Goal: Task Accomplishment & Management: Use online tool/utility

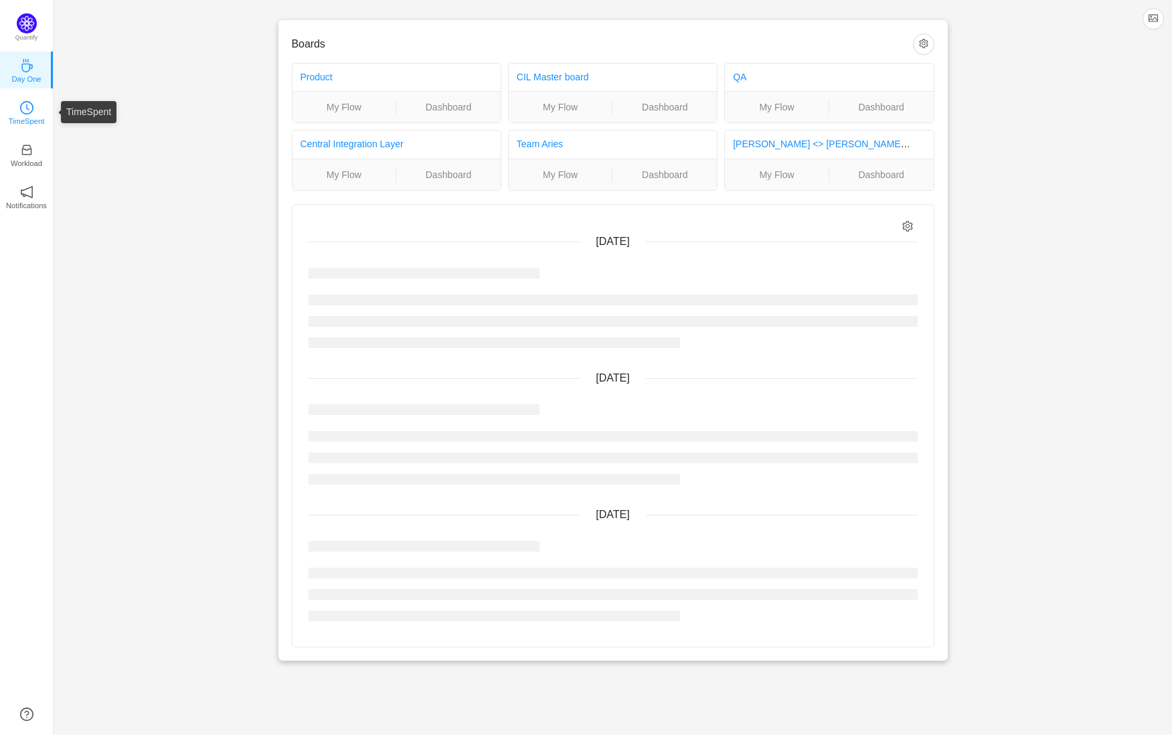
click at [24, 107] on icon "icon: clock-circle" at bounding box center [26, 107] width 13 height 13
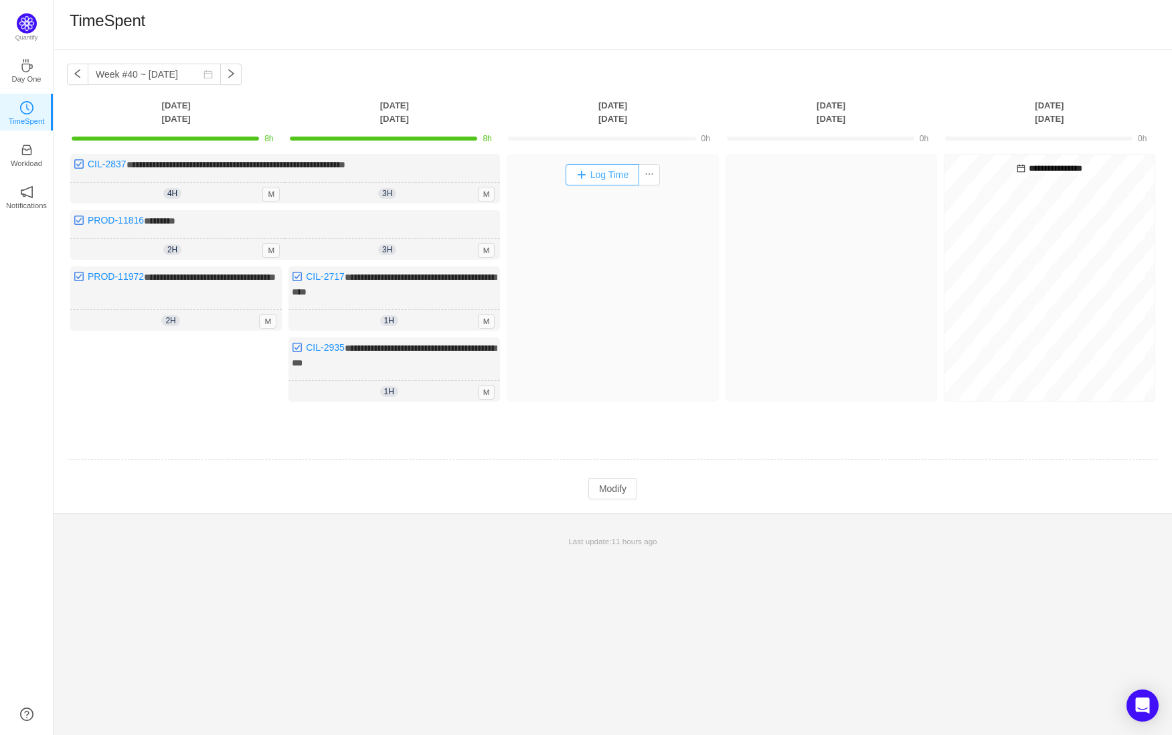
click at [606, 170] on button "Log Time" at bounding box center [602, 174] width 74 height 21
click at [75, 75] on button "button" at bounding box center [77, 74] width 21 height 21
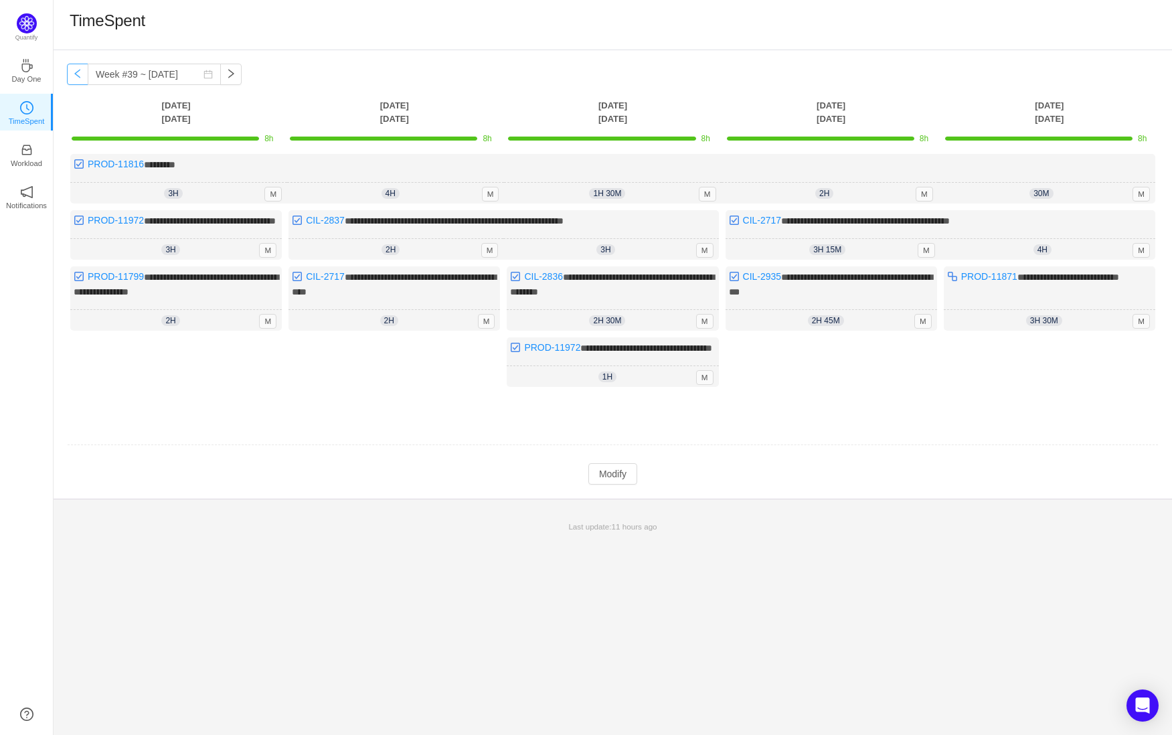
click at [75, 75] on button "button" at bounding box center [77, 74] width 21 height 21
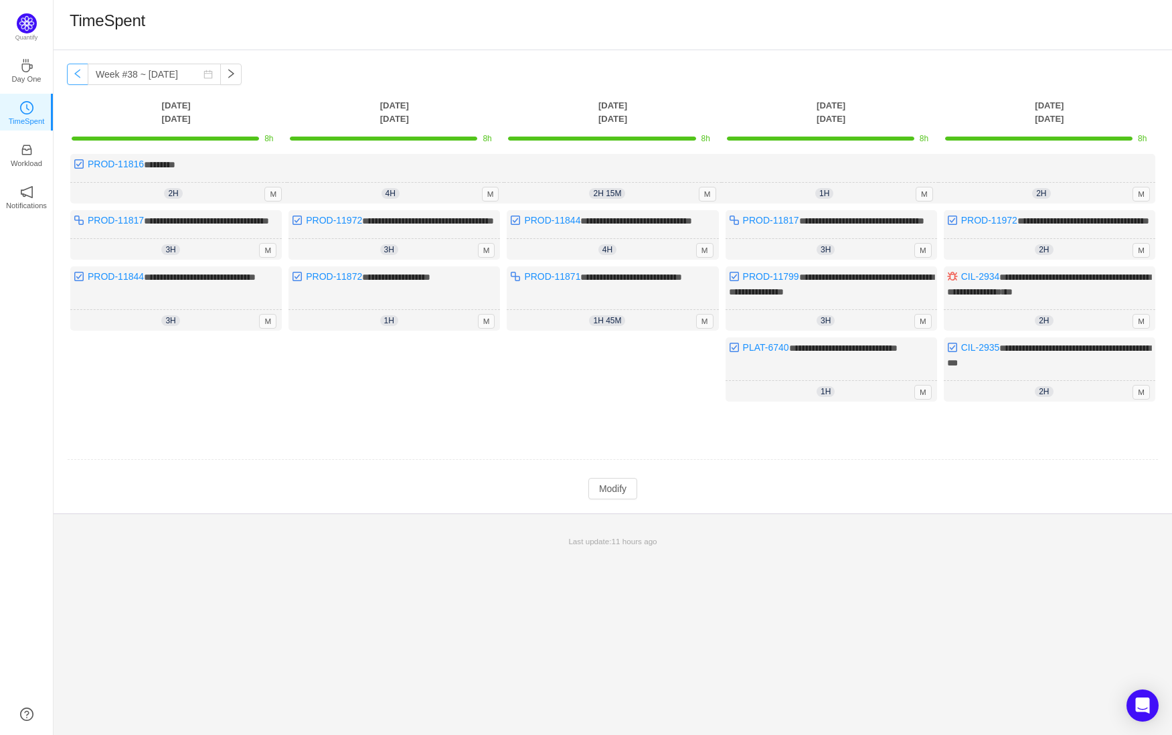
click at [75, 75] on button "button" at bounding box center [77, 74] width 21 height 21
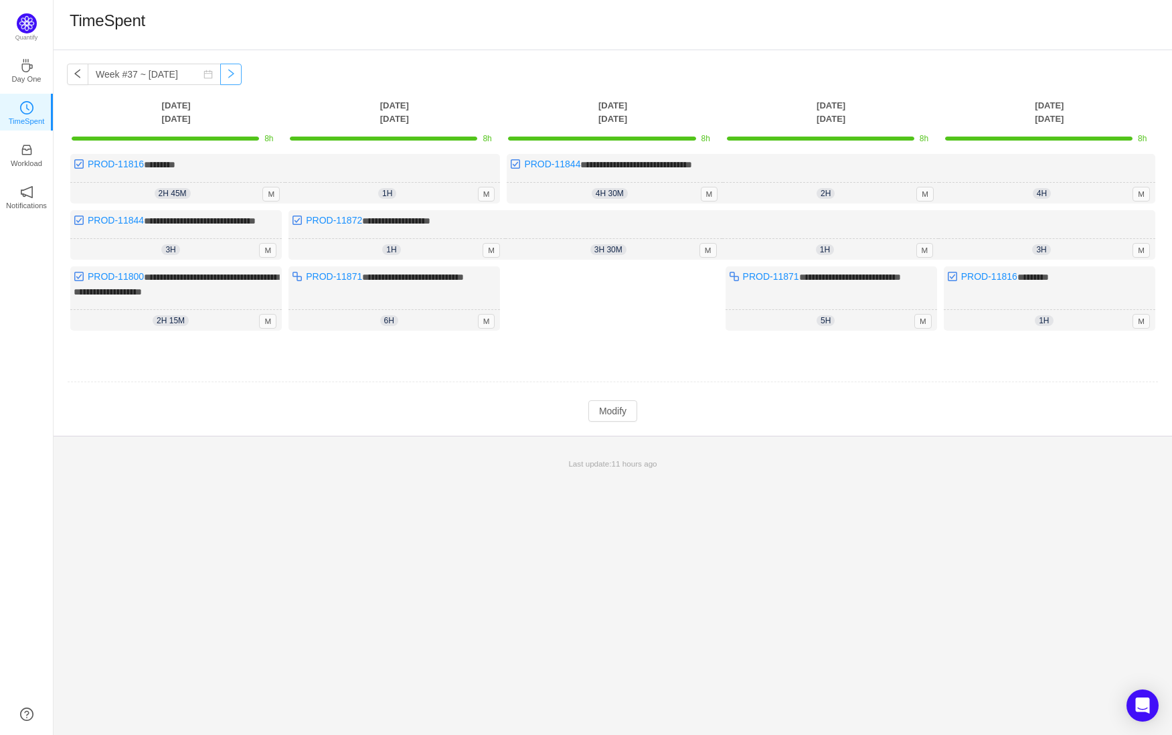
click at [224, 75] on button "button" at bounding box center [230, 74] width 21 height 21
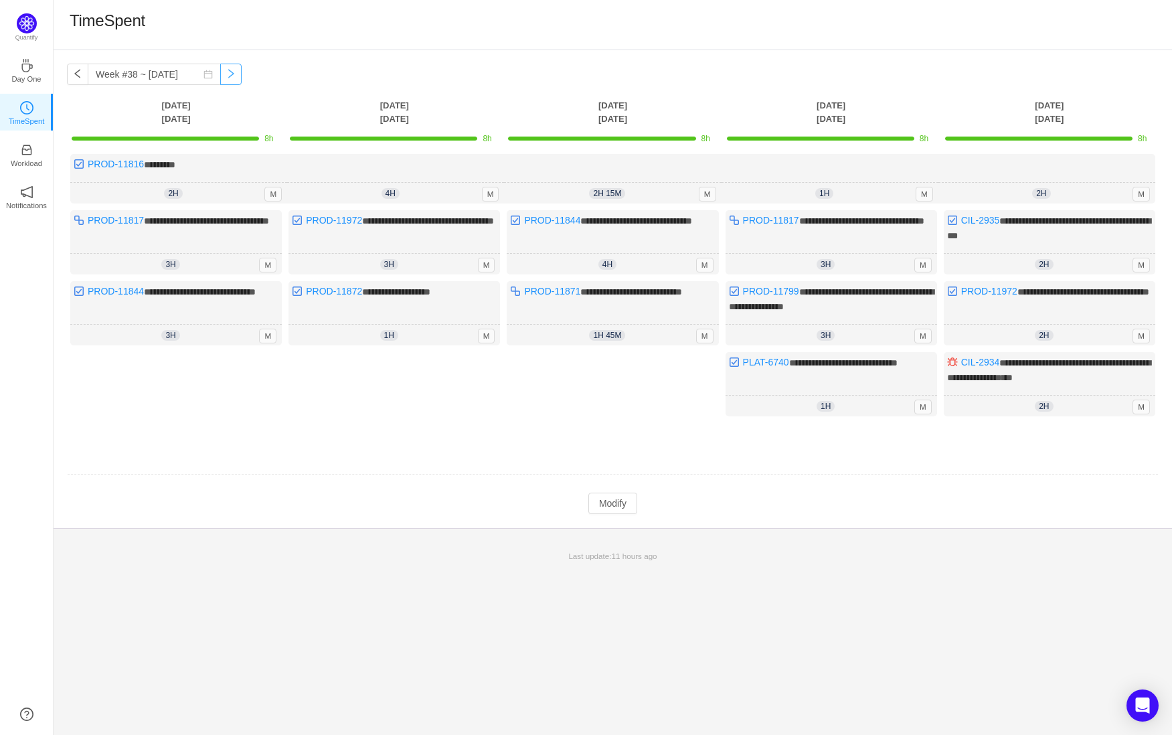
click at [224, 75] on button "button" at bounding box center [230, 74] width 21 height 21
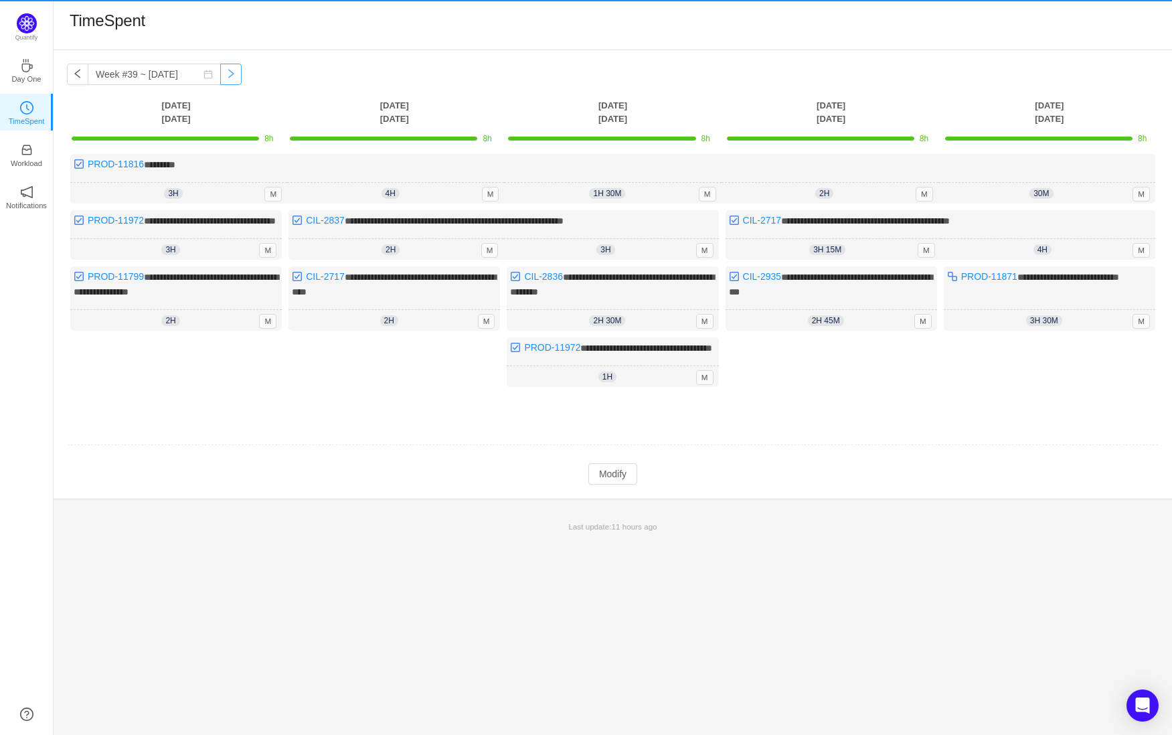
click at [224, 75] on button "button" at bounding box center [230, 74] width 21 height 21
type input "Week #40 ~ [DATE]"
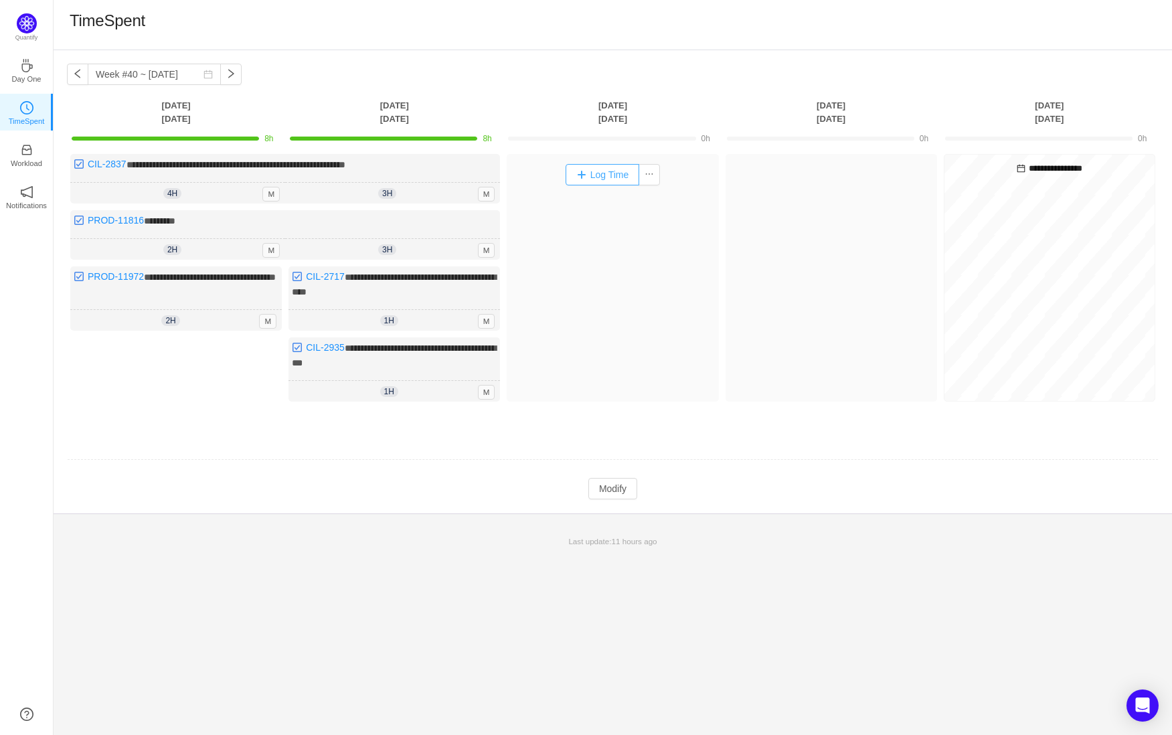
click at [618, 175] on button "Log Time" at bounding box center [602, 174] width 74 height 21
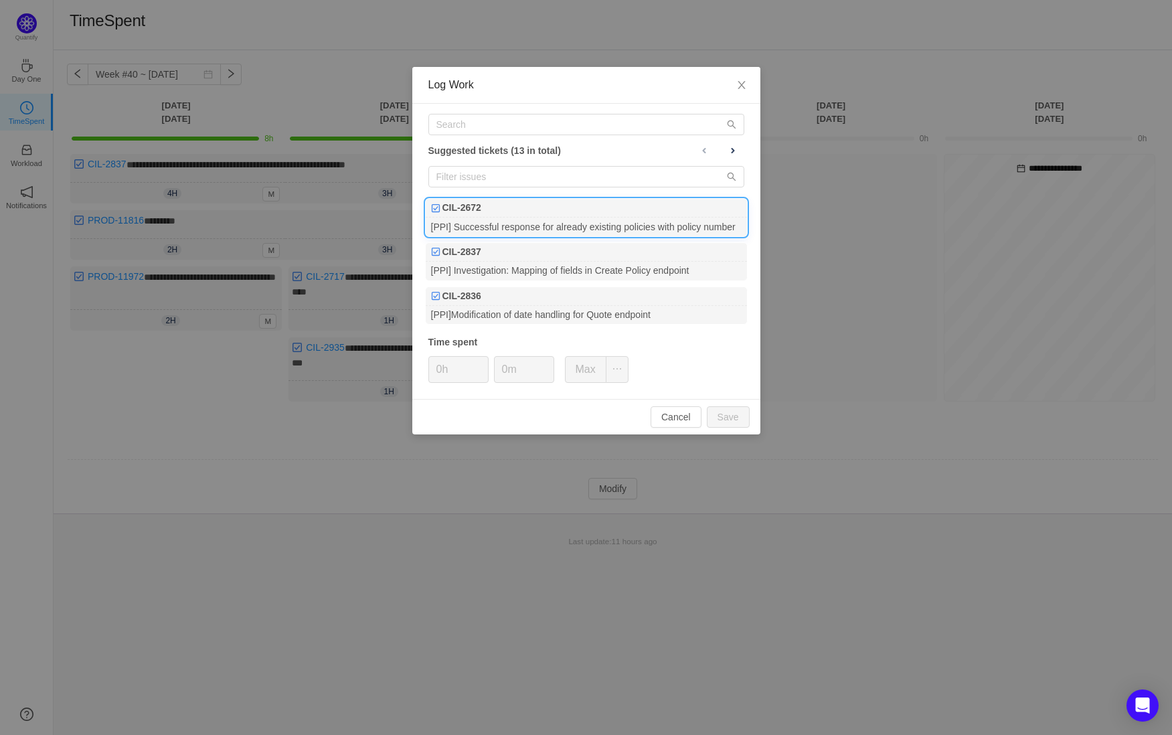
click at [635, 228] on div "[PPI] Successful response for already existing policies with policy number" at bounding box center [586, 226] width 321 height 18
click at [429, 379] on div "0h" at bounding box center [458, 369] width 60 height 27
click at [431, 377] on input "0h" at bounding box center [458, 369] width 59 height 25
type input "2h"
type input "30m"
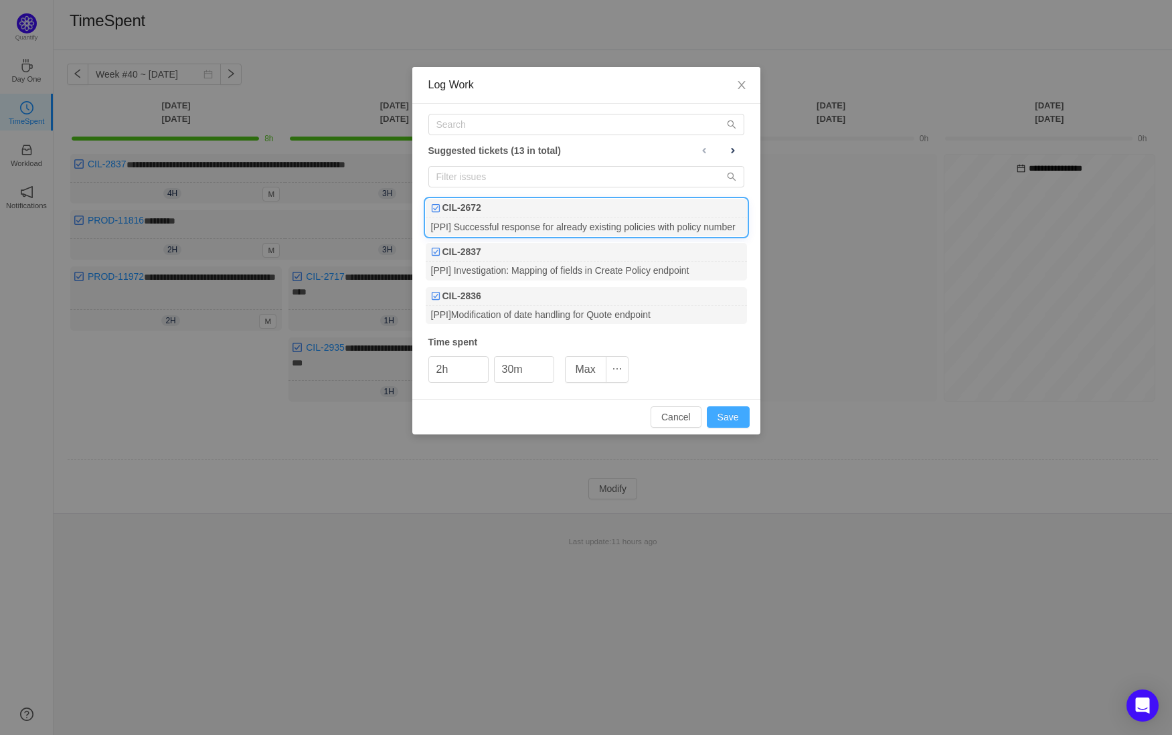
click at [717, 406] on button "Save" at bounding box center [728, 416] width 43 height 21
type input "0h"
type input "0m"
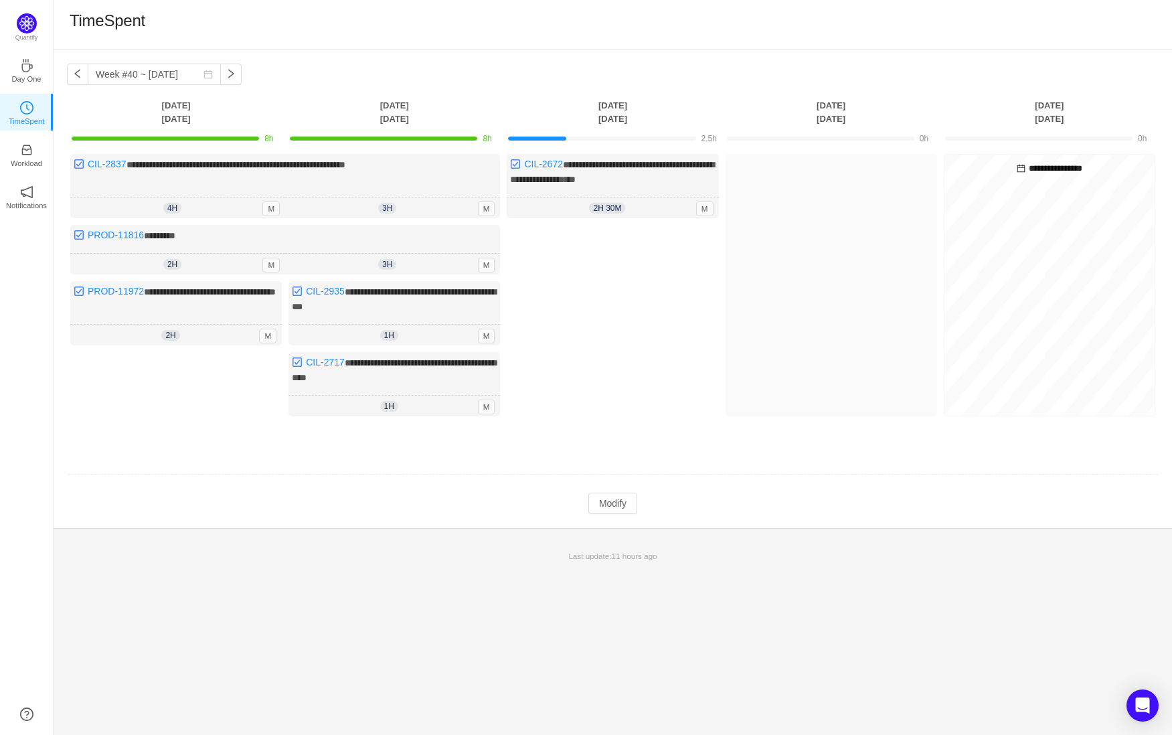
click at [606, 485] on td at bounding box center [612, 475] width 1091 height 34
click at [606, 499] on button "Modify" at bounding box center [612, 503] width 49 height 21
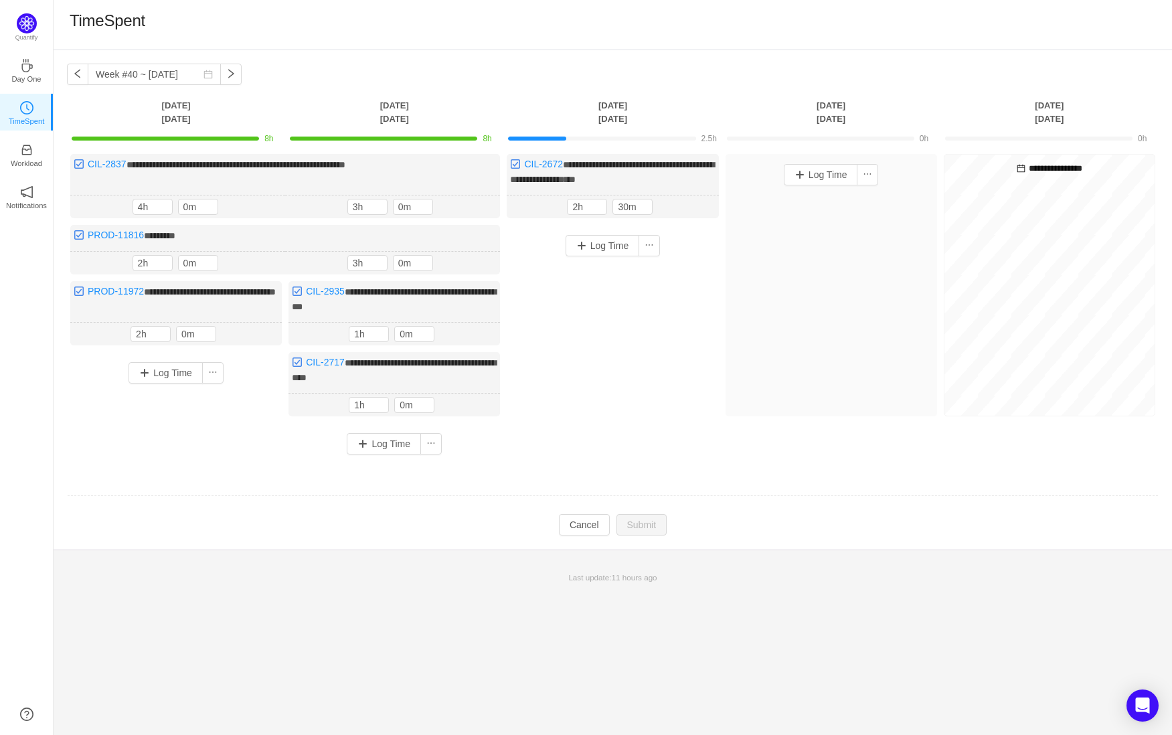
click at [1087, 184] on div "**********" at bounding box center [1049, 285] width 211 height 262
click at [1081, 171] on h5 "**********" at bounding box center [1050, 168] width 204 height 15
click at [1041, 298] on div "**********" at bounding box center [1049, 285] width 211 height 262
click at [1029, 158] on div "**********" at bounding box center [1049, 285] width 211 height 262
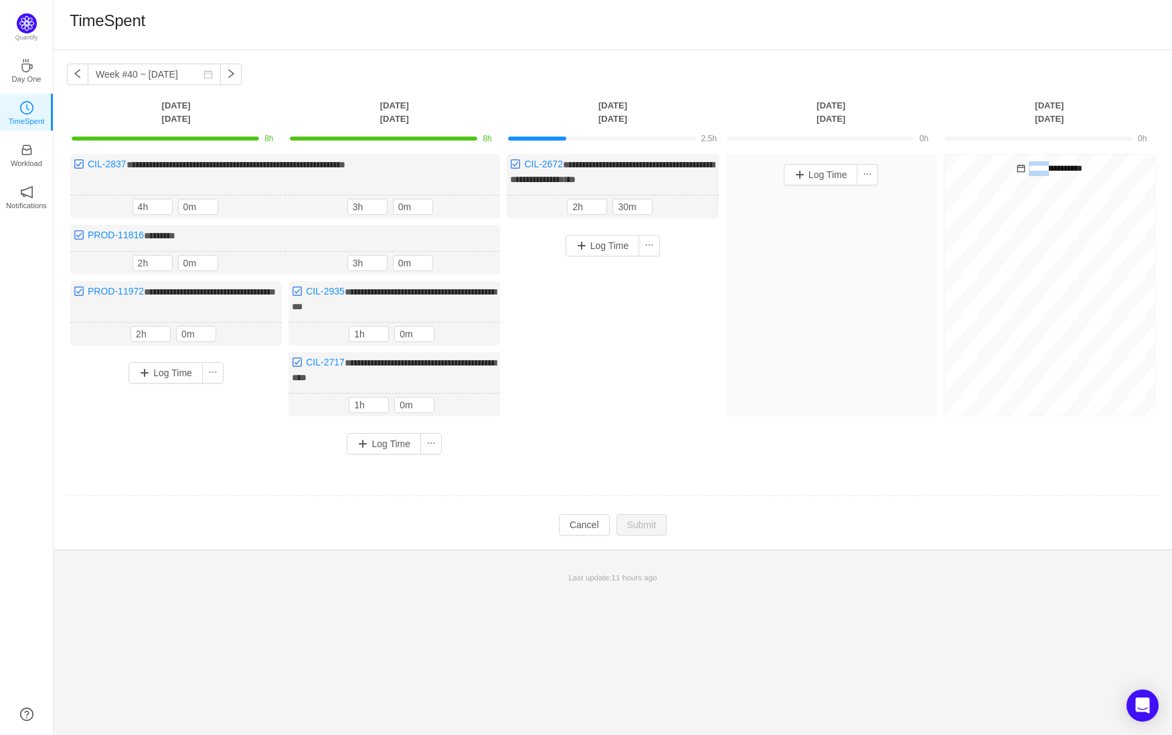
click at [1029, 158] on div "**********" at bounding box center [1049, 285] width 211 height 262
click at [1027, 179] on div "**********" at bounding box center [1049, 285] width 211 height 262
click at [603, 246] on button "Log Time" at bounding box center [602, 245] width 74 height 21
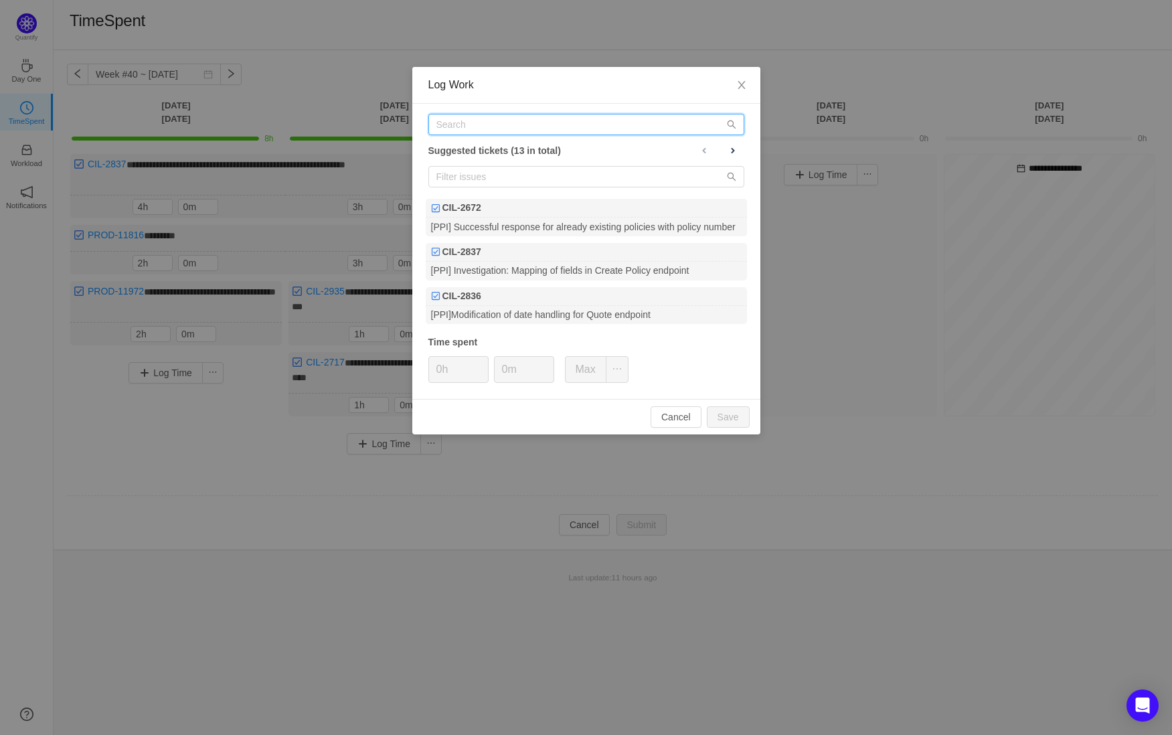
click at [555, 131] on input "text" at bounding box center [586, 124] width 316 height 21
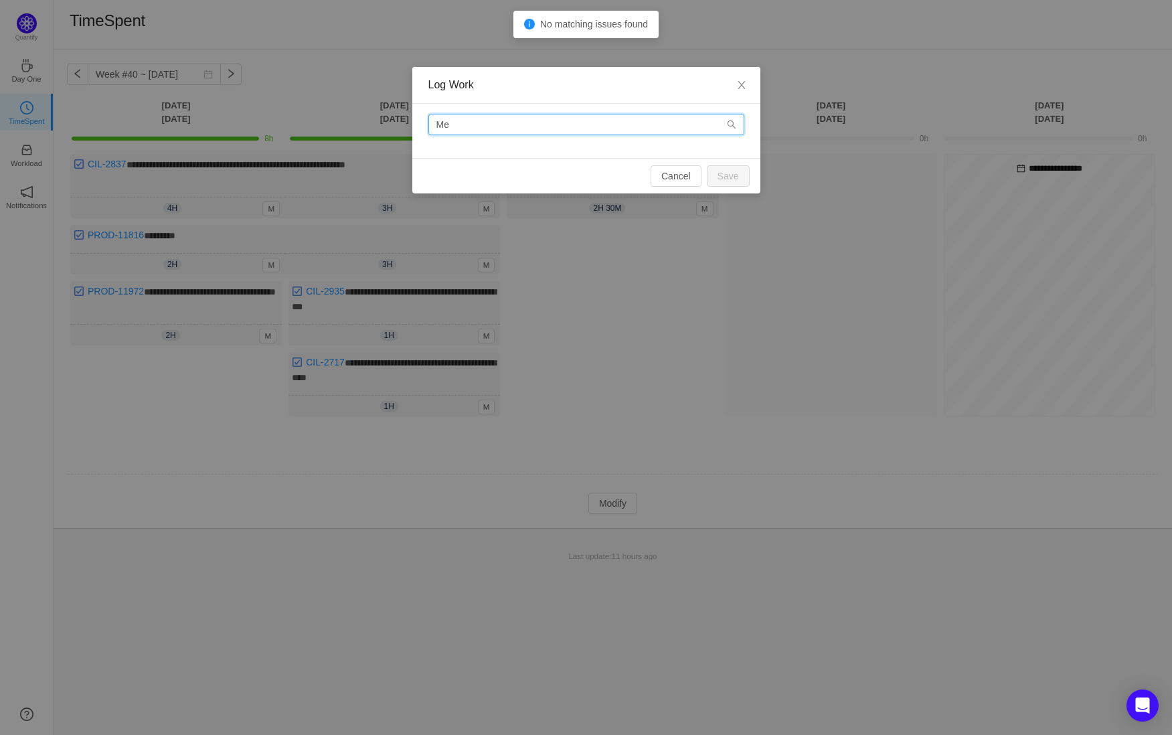
type input "M"
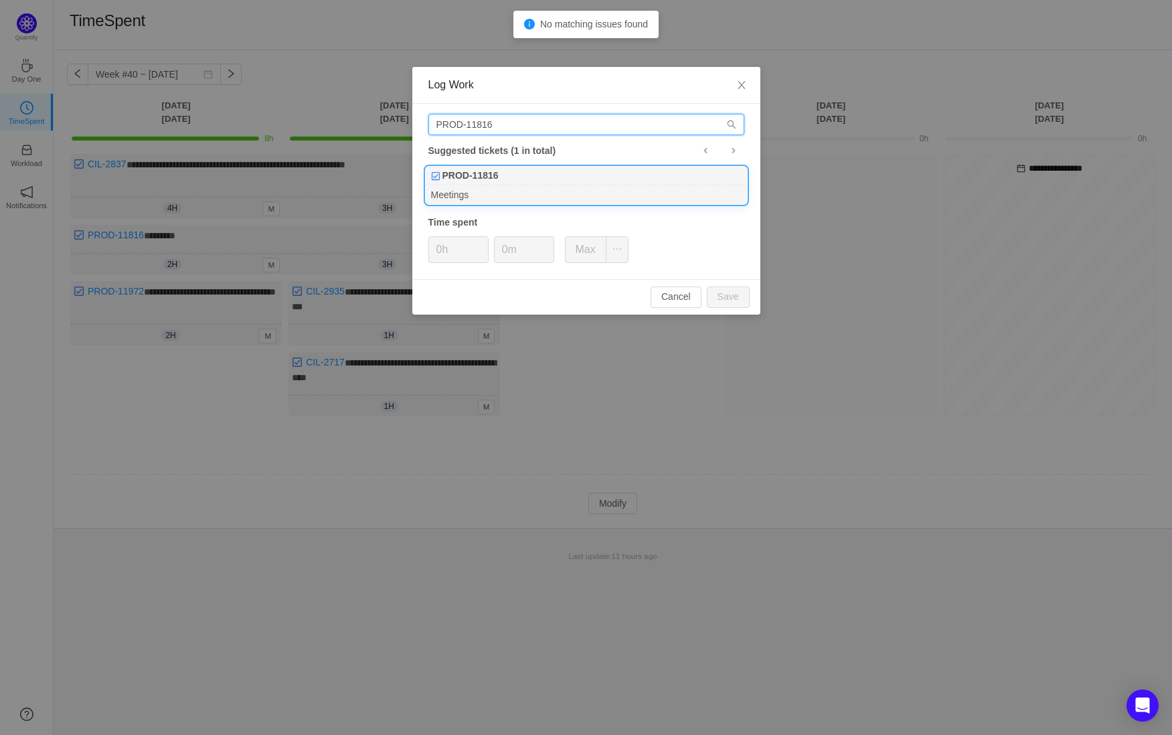
type input "PROD-11816"
click at [521, 182] on div "PROD-11816" at bounding box center [586, 176] width 321 height 19
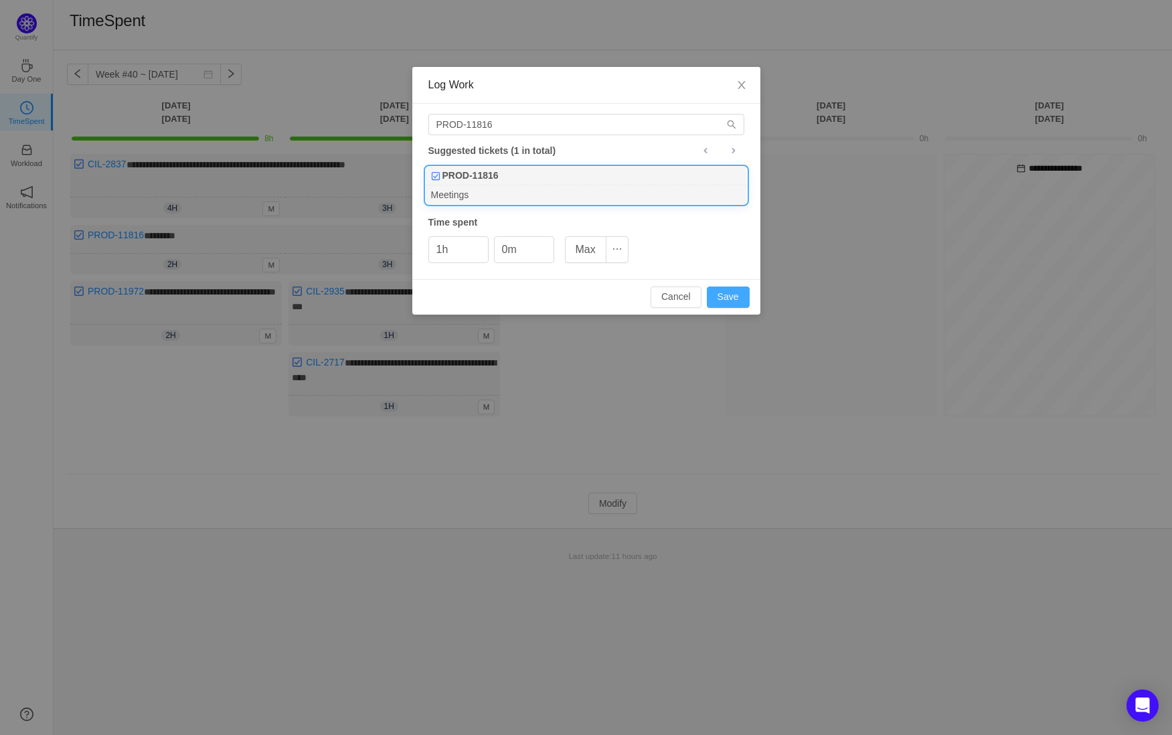
click at [729, 287] on button "Save" at bounding box center [728, 296] width 43 height 21
type input "0h"
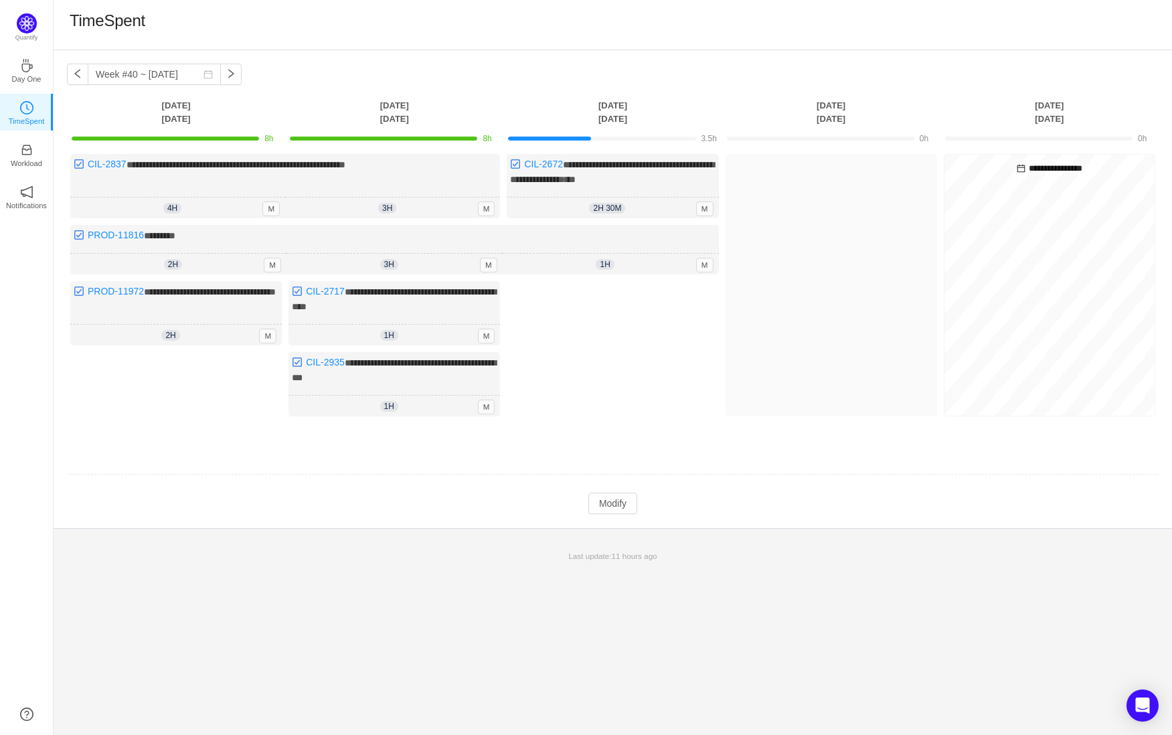
click at [602, 14] on div "TimeSpent" at bounding box center [613, 25] width 1086 height 28
click at [557, 163] on link "CIL-2672" at bounding box center [543, 164] width 39 height 11
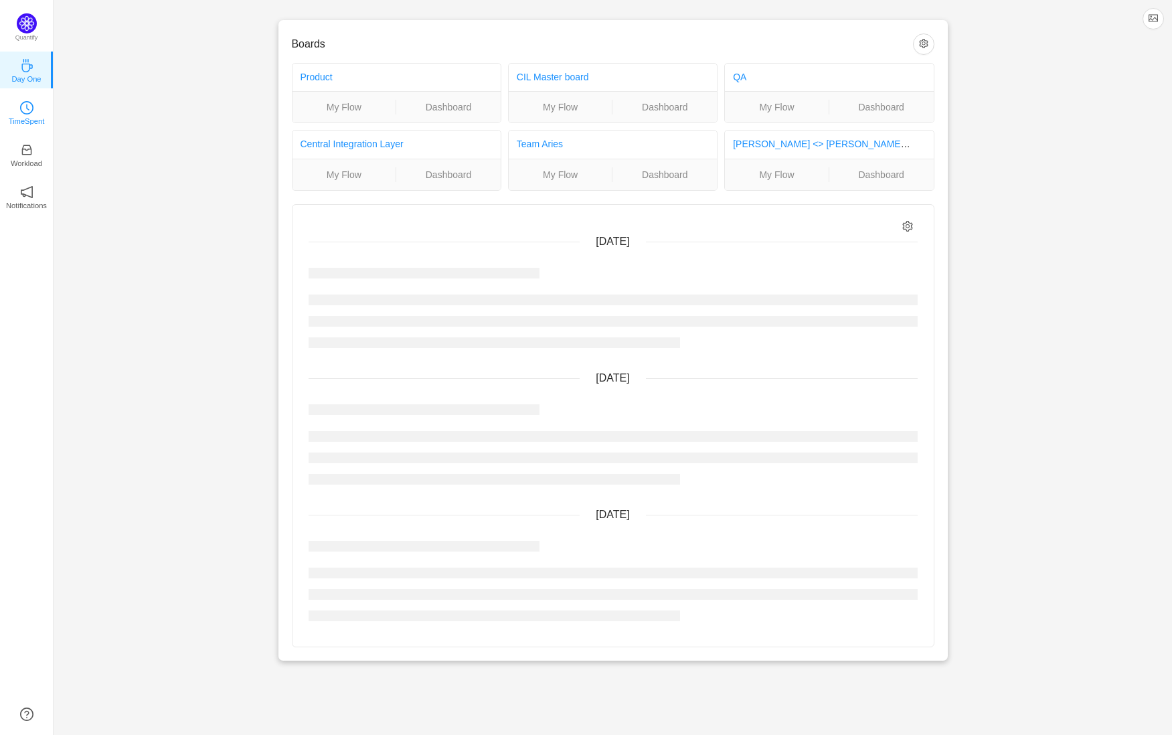
click at [29, 122] on p "TimeSpent" at bounding box center [27, 121] width 36 height 12
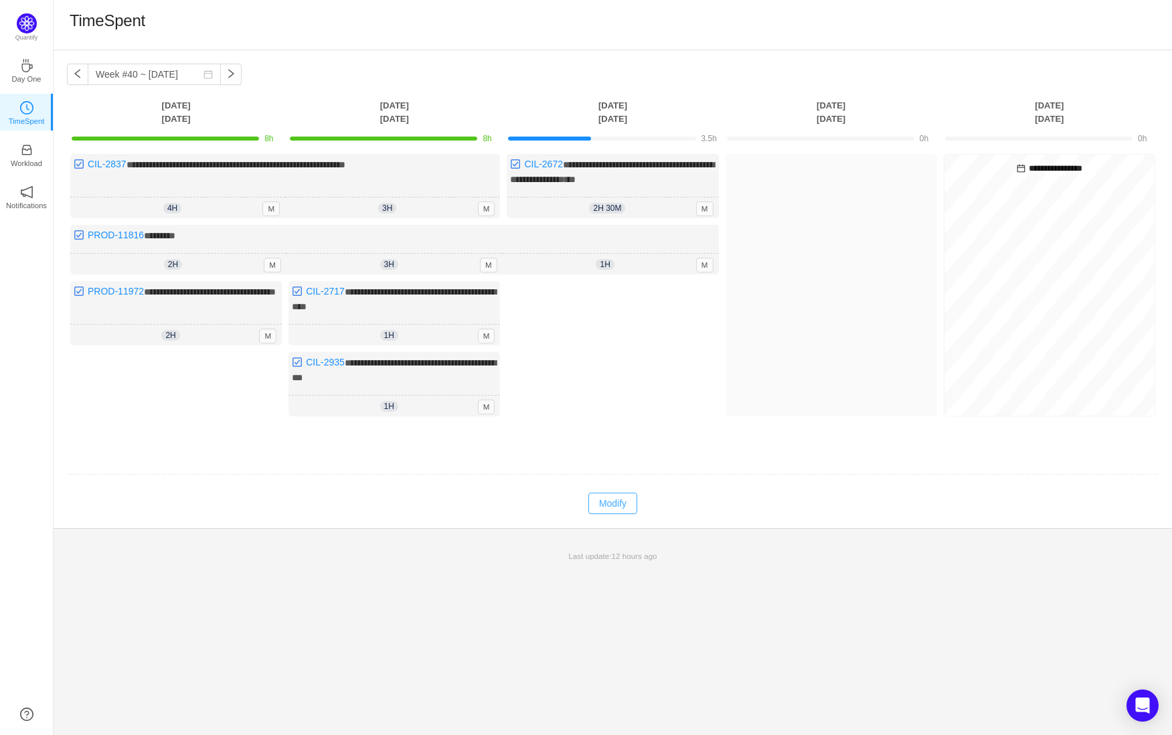
click at [622, 501] on button "Modify" at bounding box center [612, 503] width 49 height 21
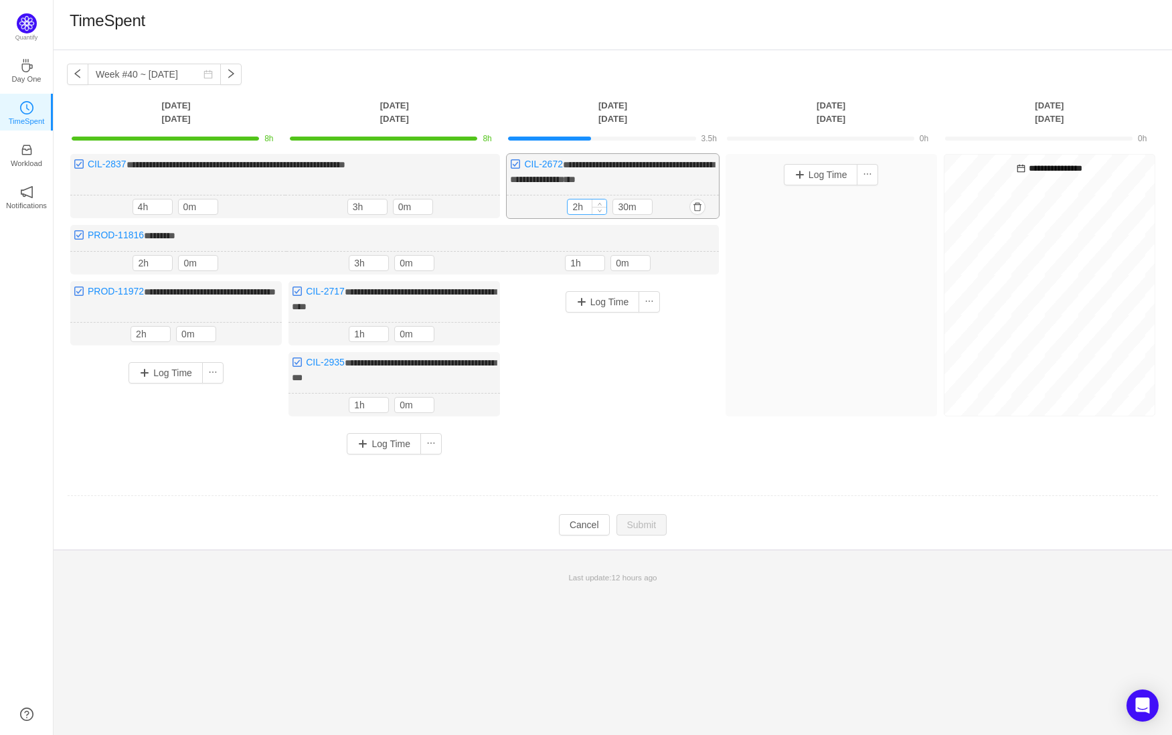
click at [580, 202] on input "2h" at bounding box center [586, 206] width 39 height 15
type input "3h"
type input "0m"
click at [649, 515] on button "Submit" at bounding box center [641, 525] width 51 height 21
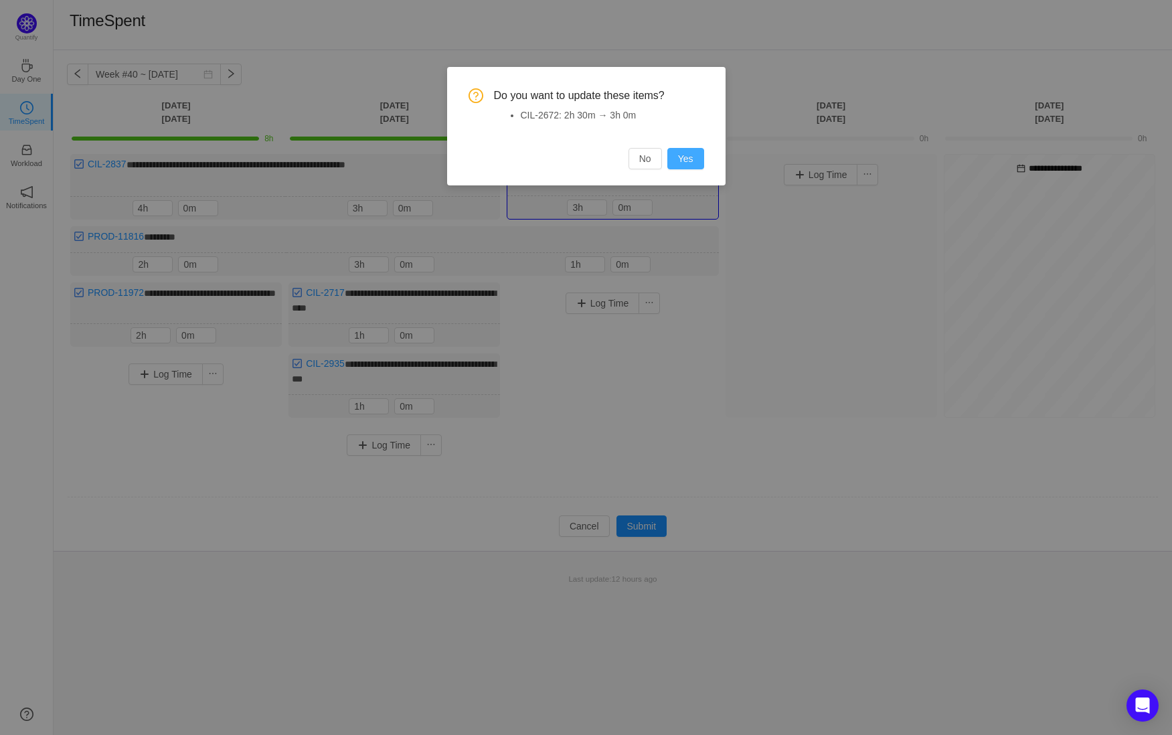
click at [686, 165] on button "Yes" at bounding box center [685, 158] width 37 height 21
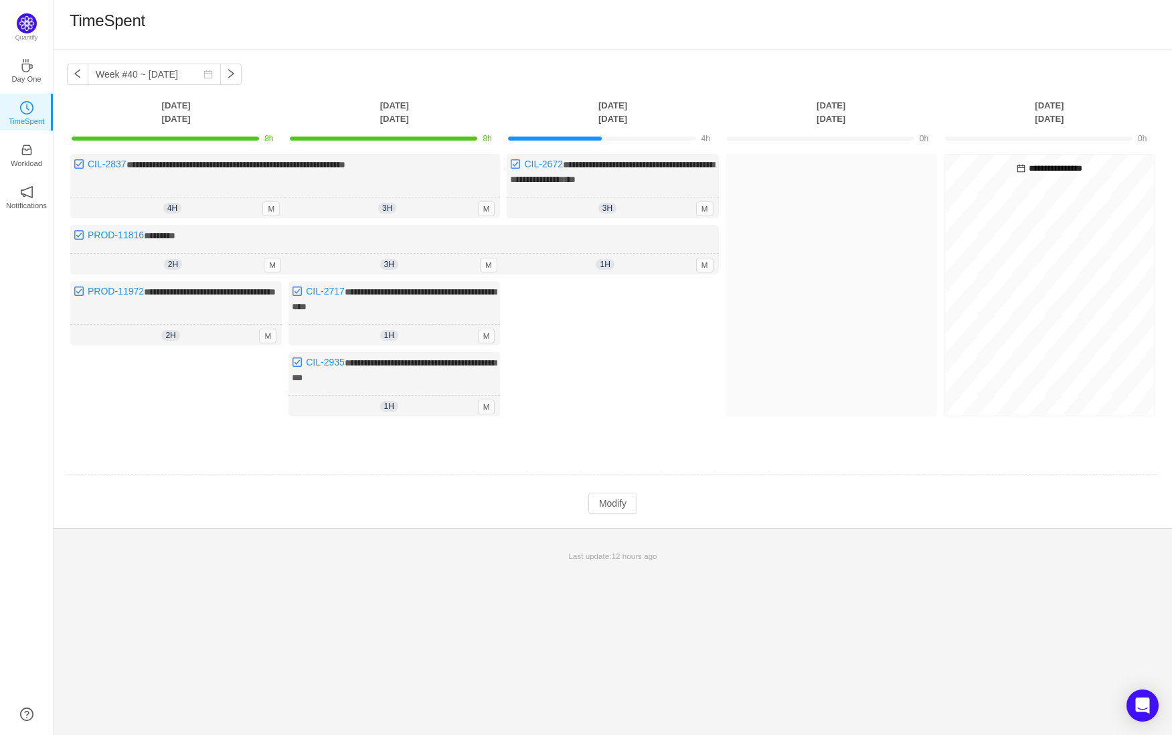
click at [600, 515] on div "**********" at bounding box center [613, 289] width 1118 height 478
click at [602, 507] on button "Modify" at bounding box center [612, 503] width 49 height 21
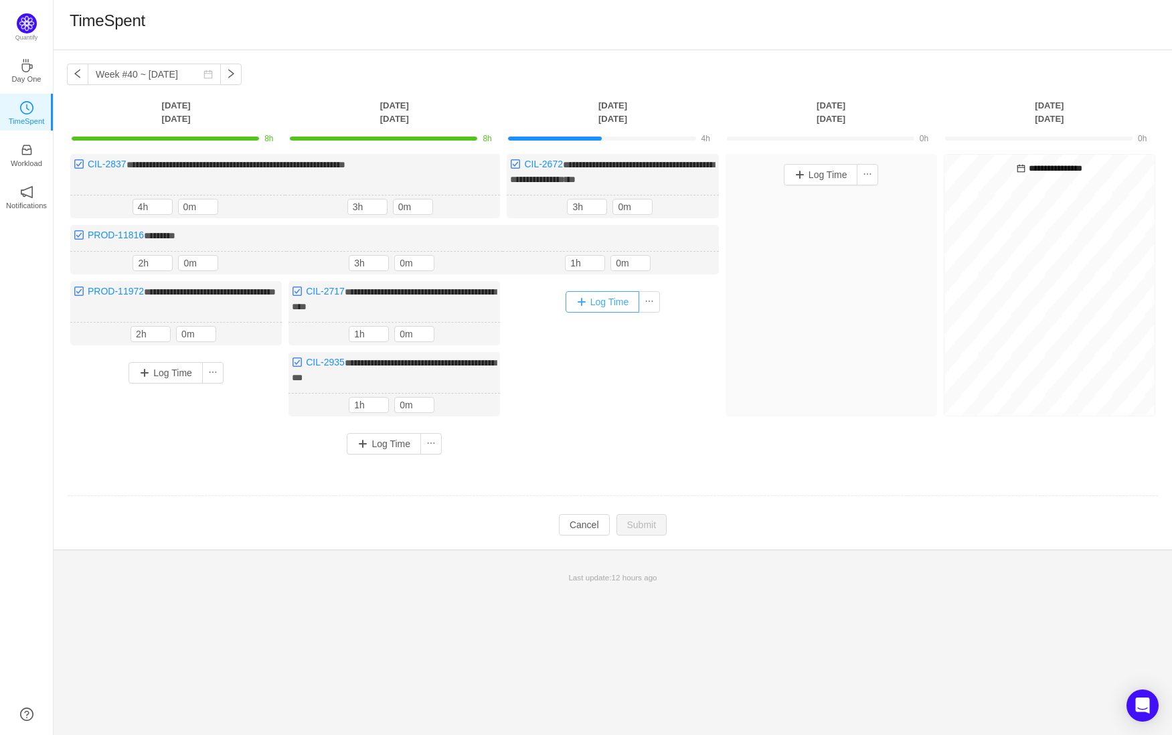
click at [622, 298] on button "Log Time" at bounding box center [602, 301] width 74 height 21
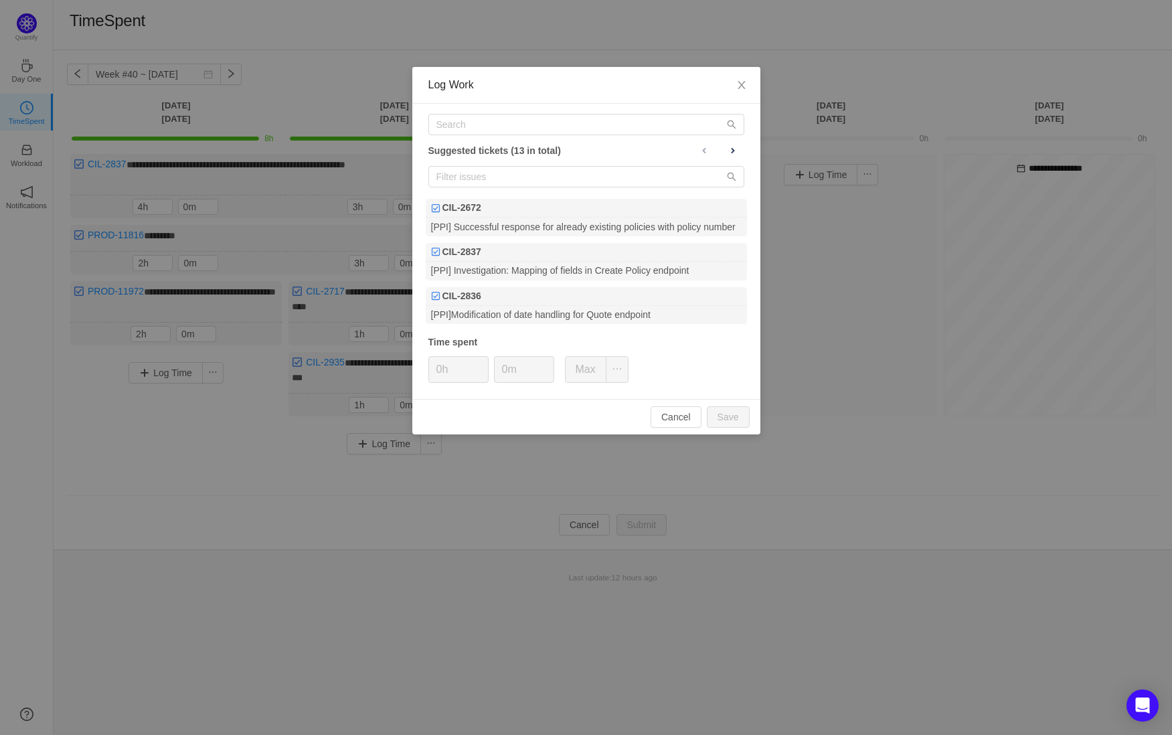
click at [603, 139] on div "Suggested tickets (13 in total) CIL-2672 [PPI] Successful response for already …" at bounding box center [586, 251] width 348 height 295
click at [609, 129] on input "text" at bounding box center [586, 124] width 316 height 21
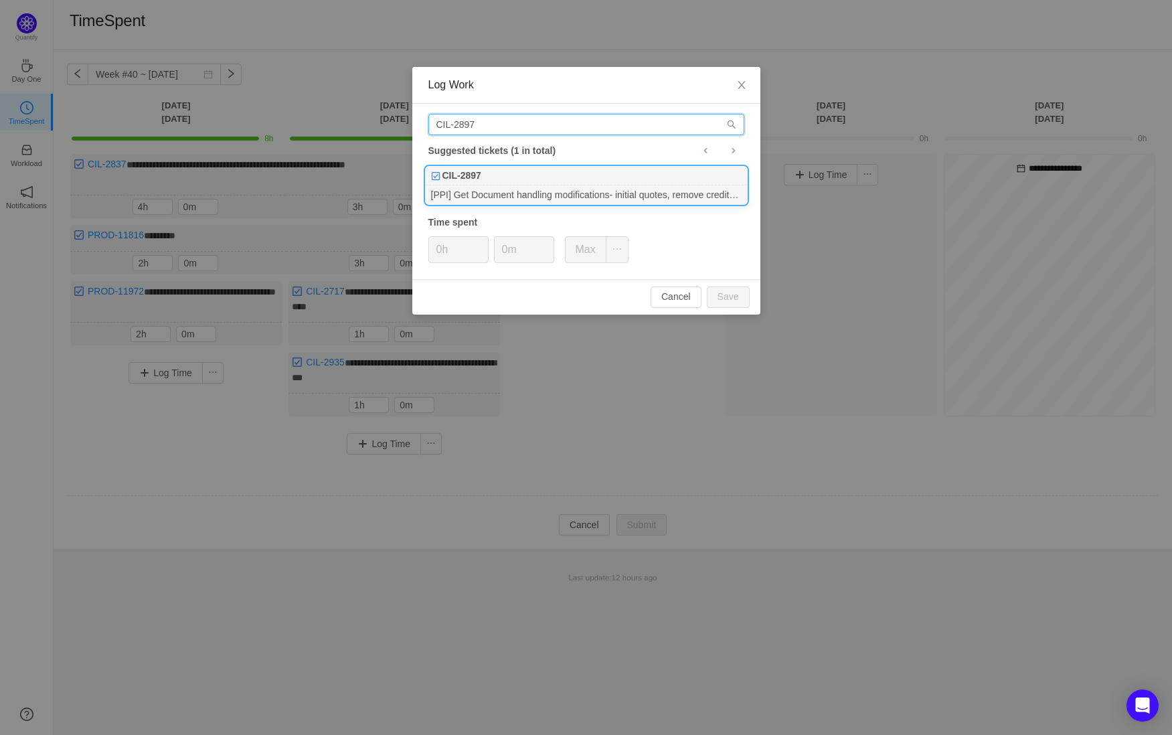
type input "CIL-2897"
click at [545, 179] on div "CIL-2897" at bounding box center [586, 176] width 321 height 19
click at [453, 262] on div "CIL-2897 Suggested tickets (1 in total) CIL-2897 [PPI] Get Document handling mo…" at bounding box center [586, 191] width 348 height 175
click at [443, 244] on input "0h" at bounding box center [458, 249] width 59 height 25
click at [724, 292] on button "Save" at bounding box center [728, 296] width 43 height 21
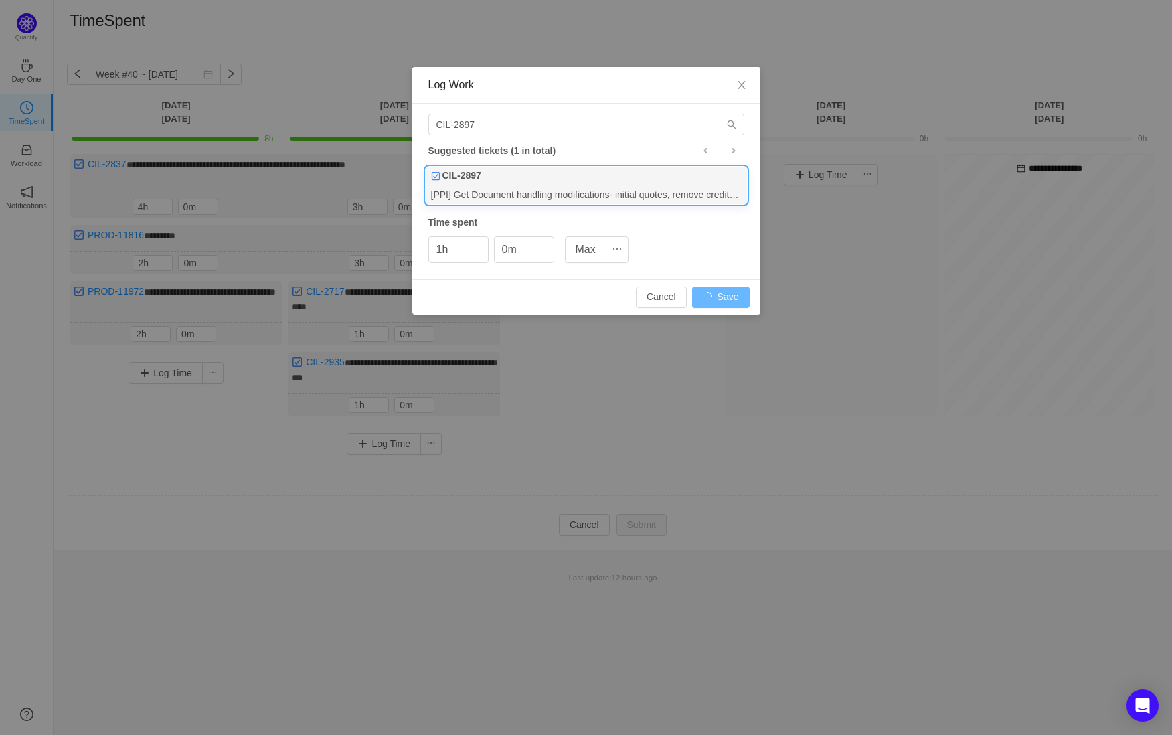
type input "0h"
